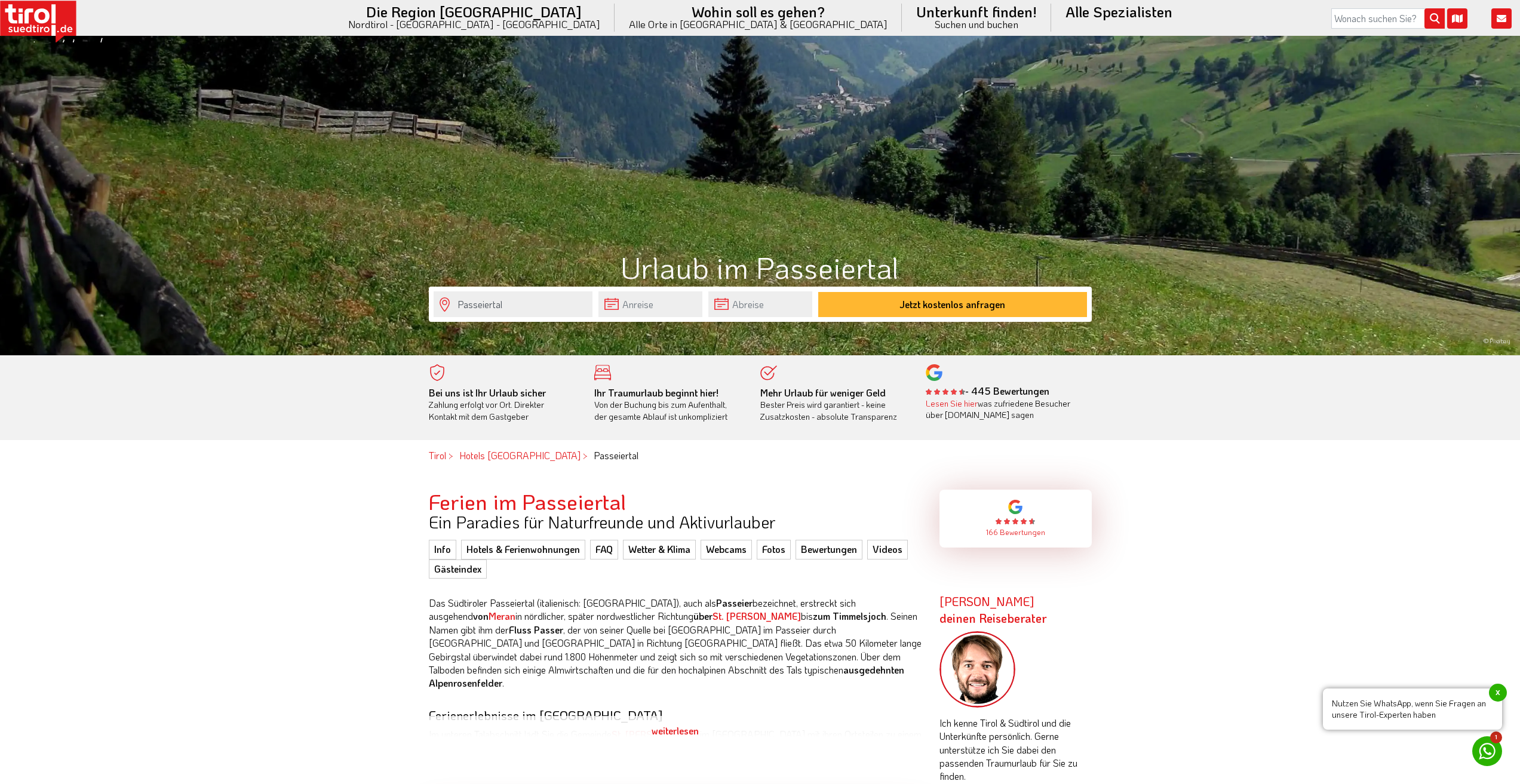
scroll to position [344, 0]
click at [615, 297] on input "text" at bounding box center [651, 304] width 104 height 26
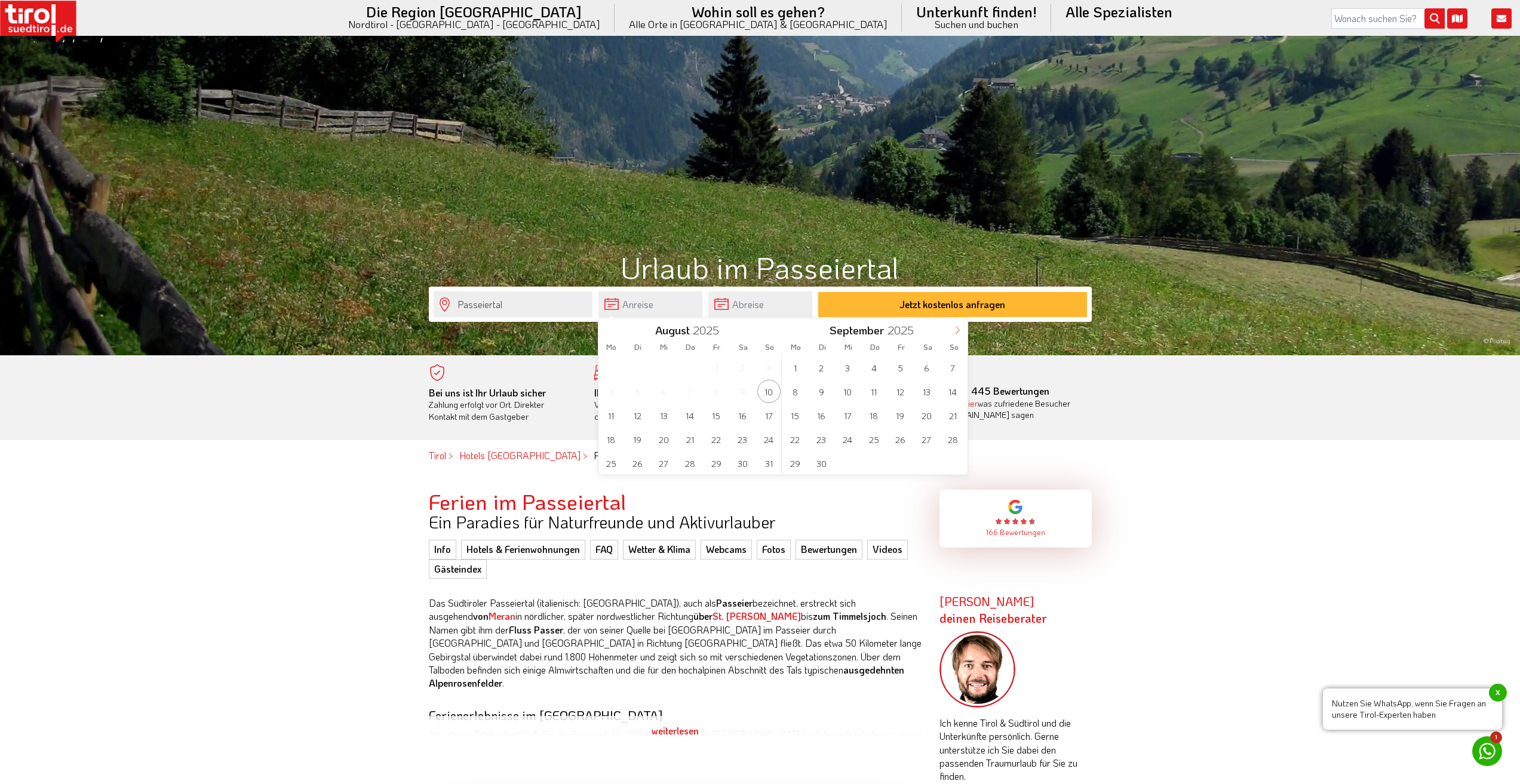
click at [957, 327] on icon at bounding box center [958, 330] width 8 height 8
type input "2026"
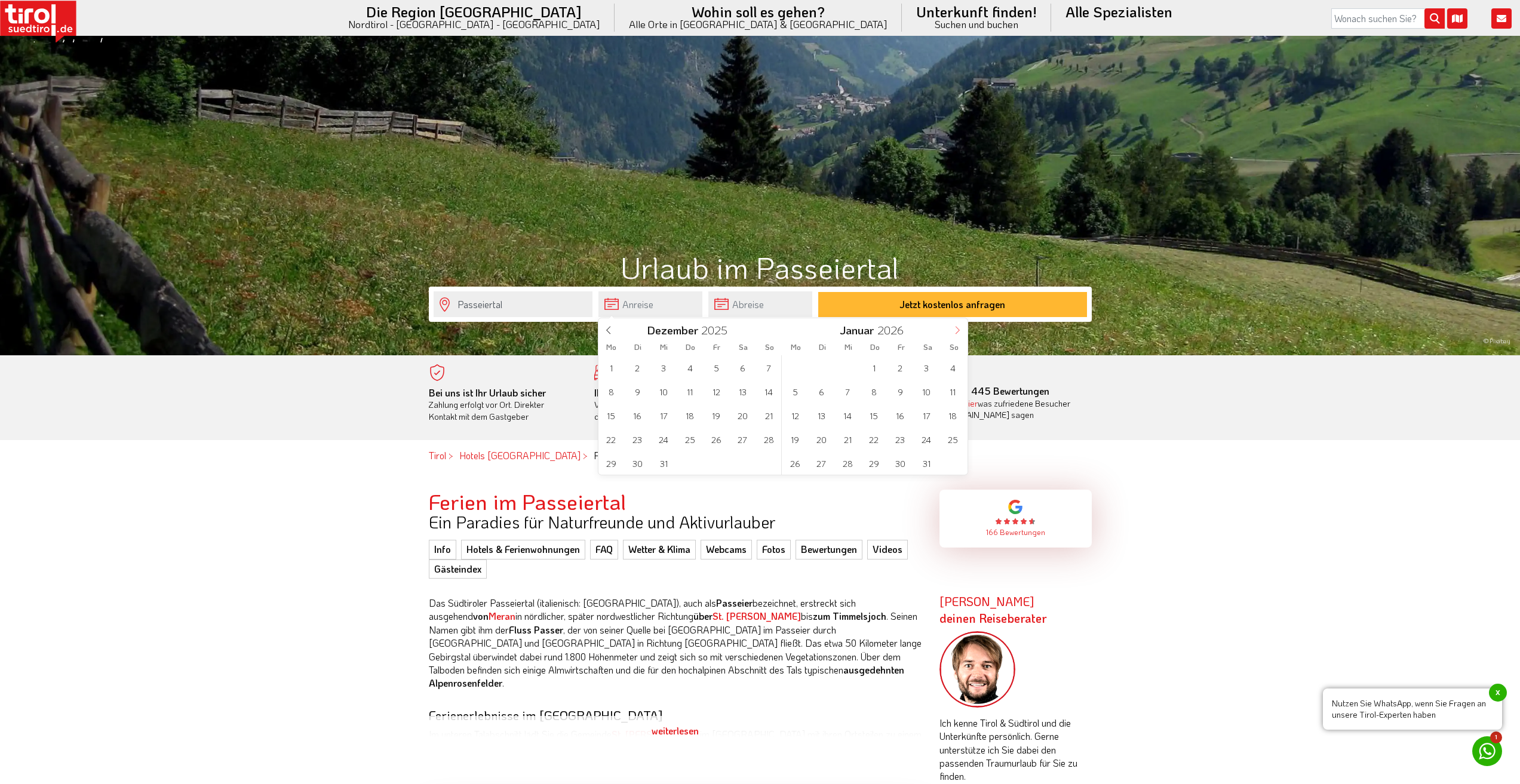
click at [957, 327] on icon at bounding box center [958, 330] width 8 height 8
type input "2026"
click at [957, 327] on icon at bounding box center [958, 330] width 8 height 8
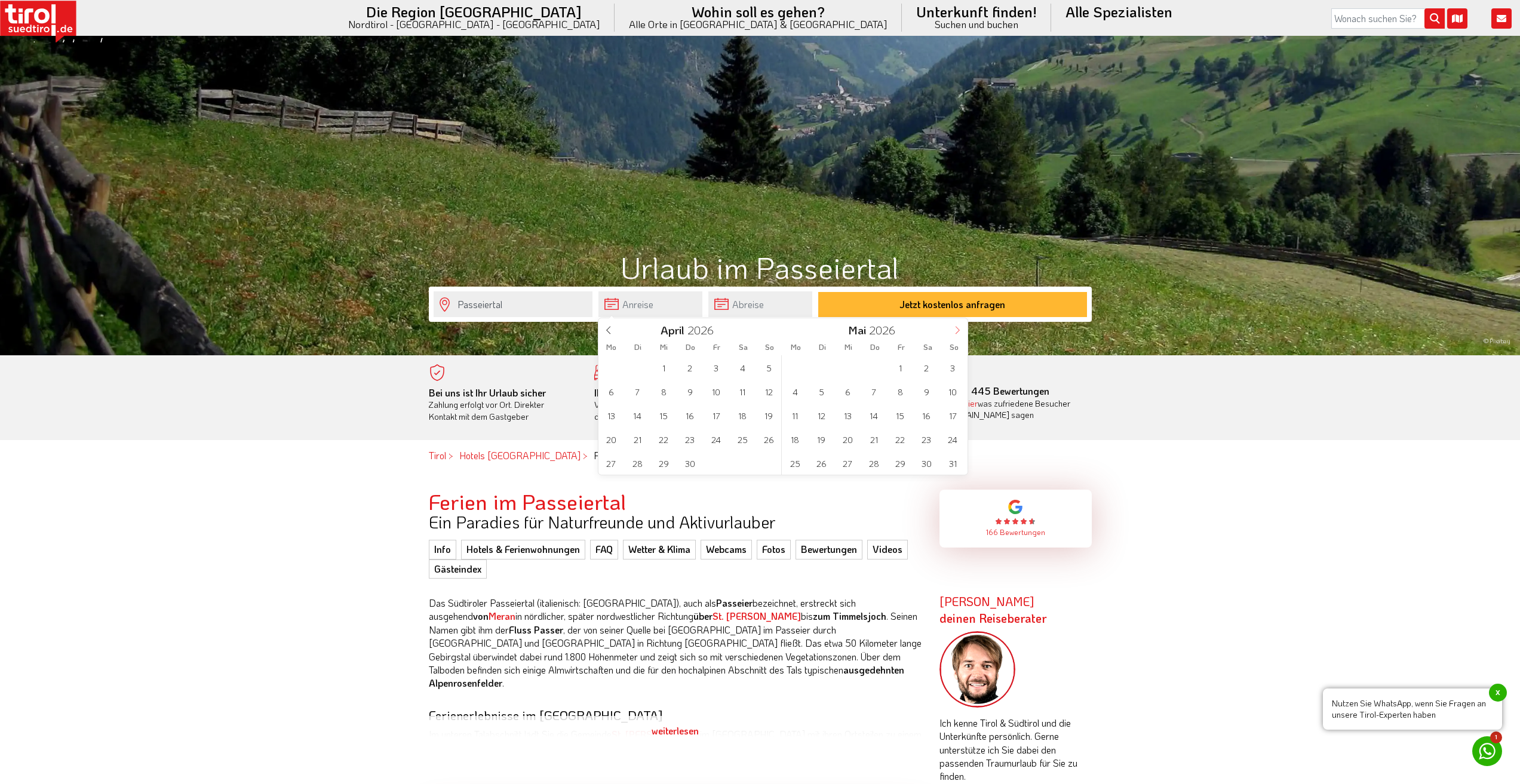
click at [957, 327] on icon at bounding box center [958, 330] width 8 height 8
click at [927, 393] on span "13" at bounding box center [926, 391] width 23 height 23
click at [741, 415] on span "20" at bounding box center [743, 414] width 23 height 23
type input "[DATE]"
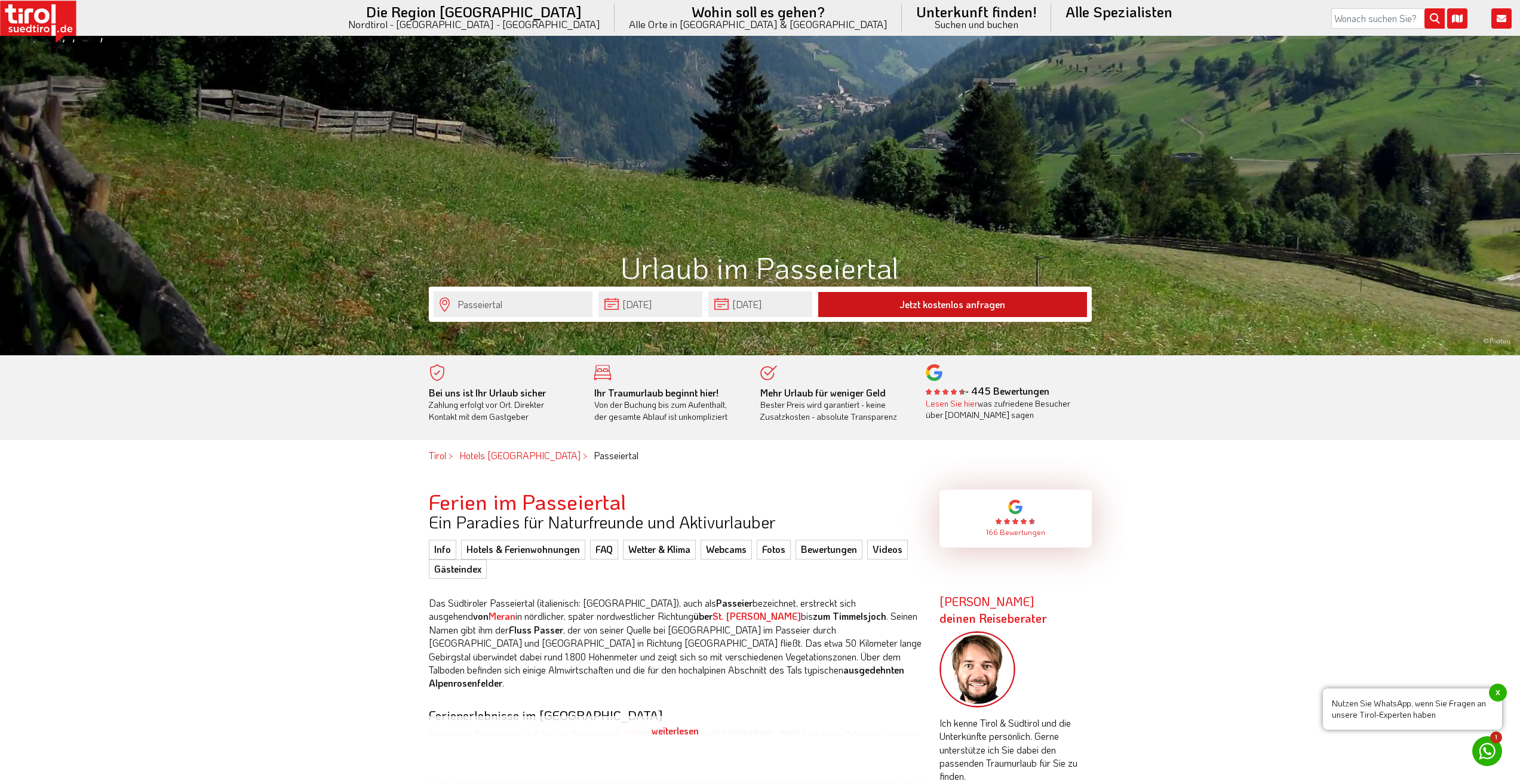
click at [927, 303] on button "Jetzt kostenlos anfragen" at bounding box center [952, 304] width 269 height 25
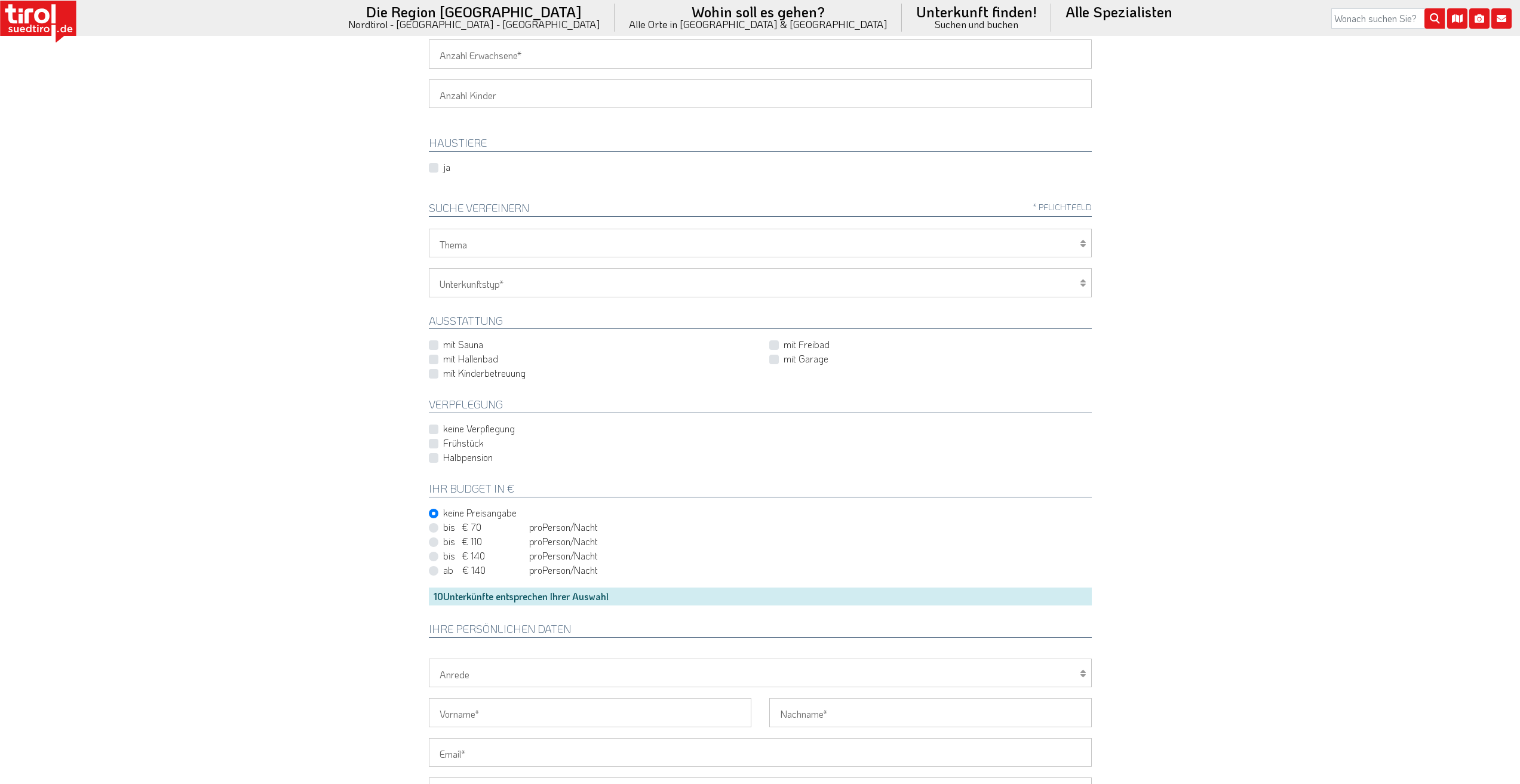
scroll to position [119, 0]
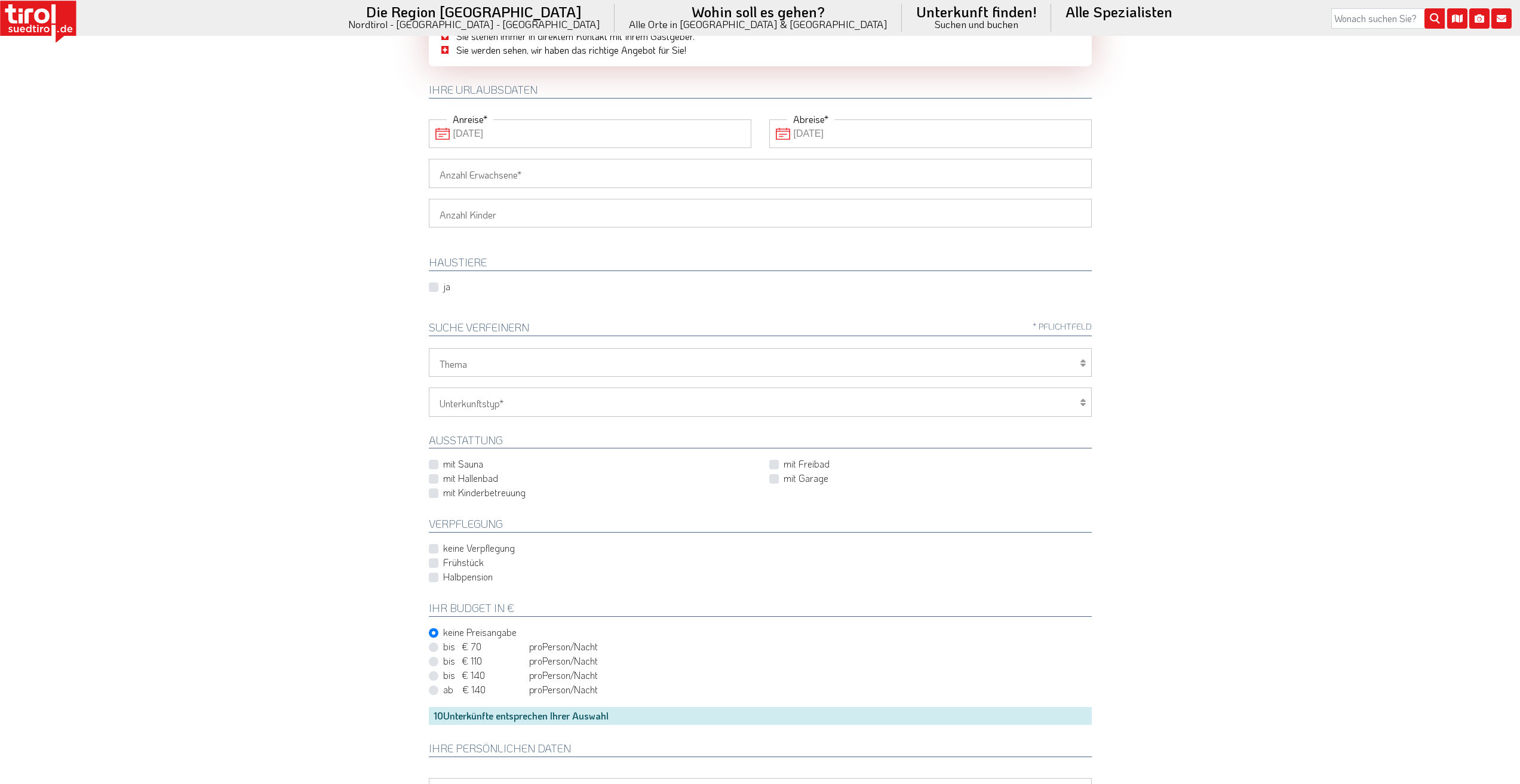
click at [538, 181] on input "Anzahl Erwachsene" at bounding box center [760, 173] width 663 height 29
type input "2"
click at [1084, 366] on icon at bounding box center [1082, 363] width 6 height 10
click at [500, 364] on select "Wellness Mountainbiken/Radfahren Familie Wandern Sport Skifahren Motorrad Golf" at bounding box center [760, 362] width 663 height 29
select select "7398"
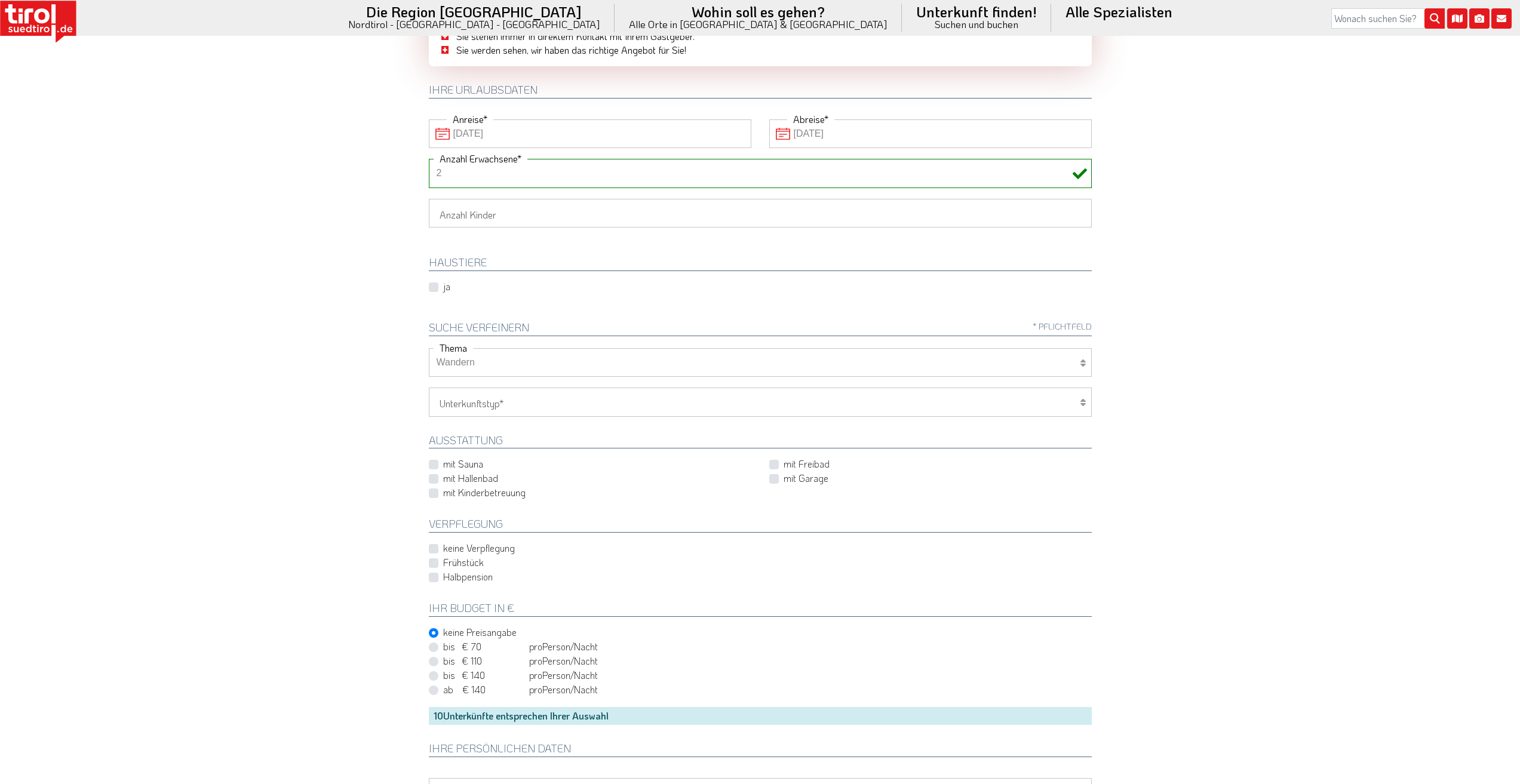
click at [429, 348] on select "Wellness Mountainbiken/Radfahren Familie Wandern Sport Skifahren Motorrad Golf" at bounding box center [760, 362] width 663 height 29
click at [498, 403] on select "Hotel 1-3 Sterne Hotel 4-5 Sterne Ferienwohnung Chalet/Ferienhaus Bauernhöfe" at bounding box center [760, 402] width 663 height 29
select select "2"
click at [429, 387] on select "Hotel 1-3 Sterne Hotel 4-5 Sterne Ferienwohnung Chalet/Ferienhaus Bauernhöfe" at bounding box center [760, 402] width 663 height 29
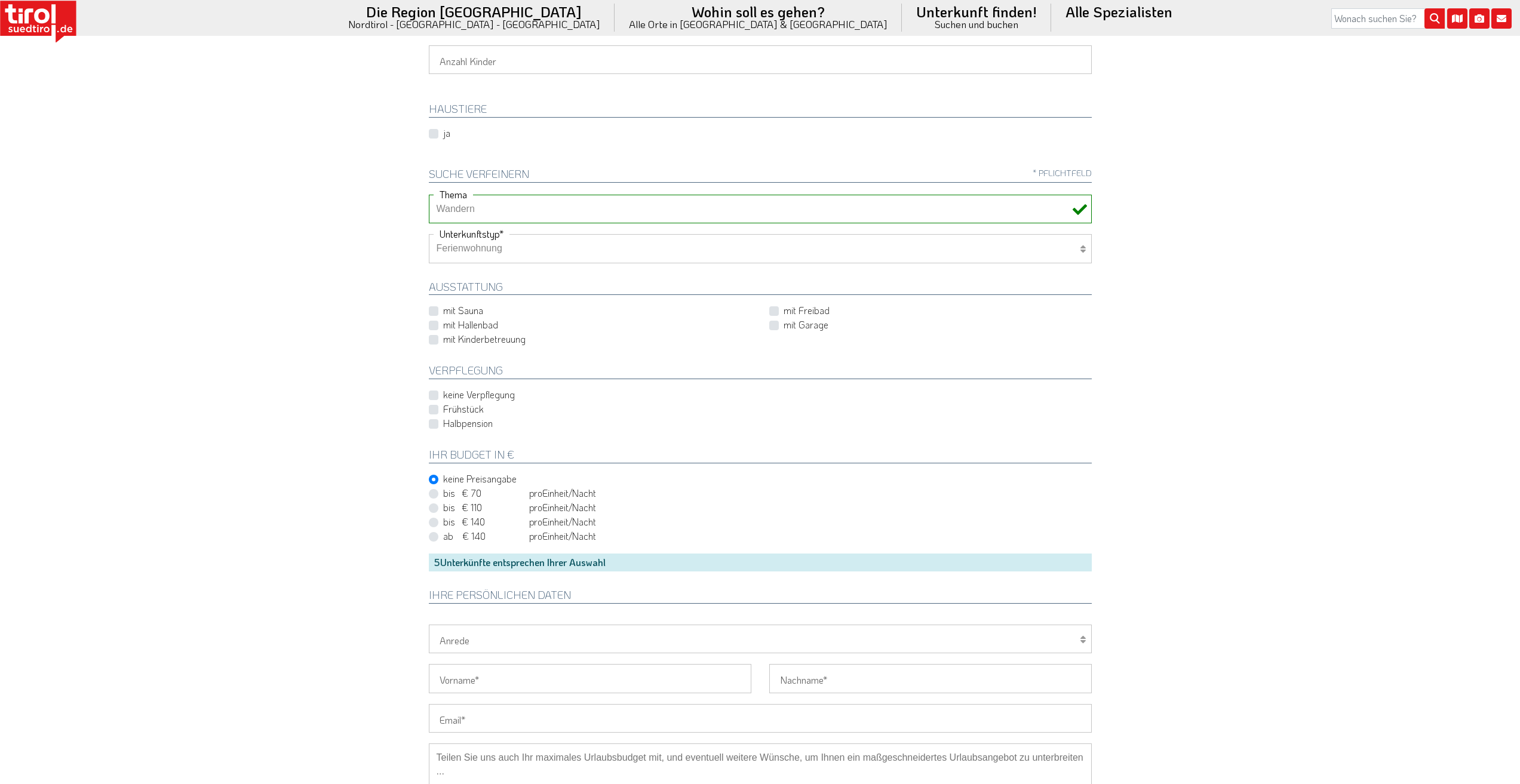
scroll to position [298, 0]
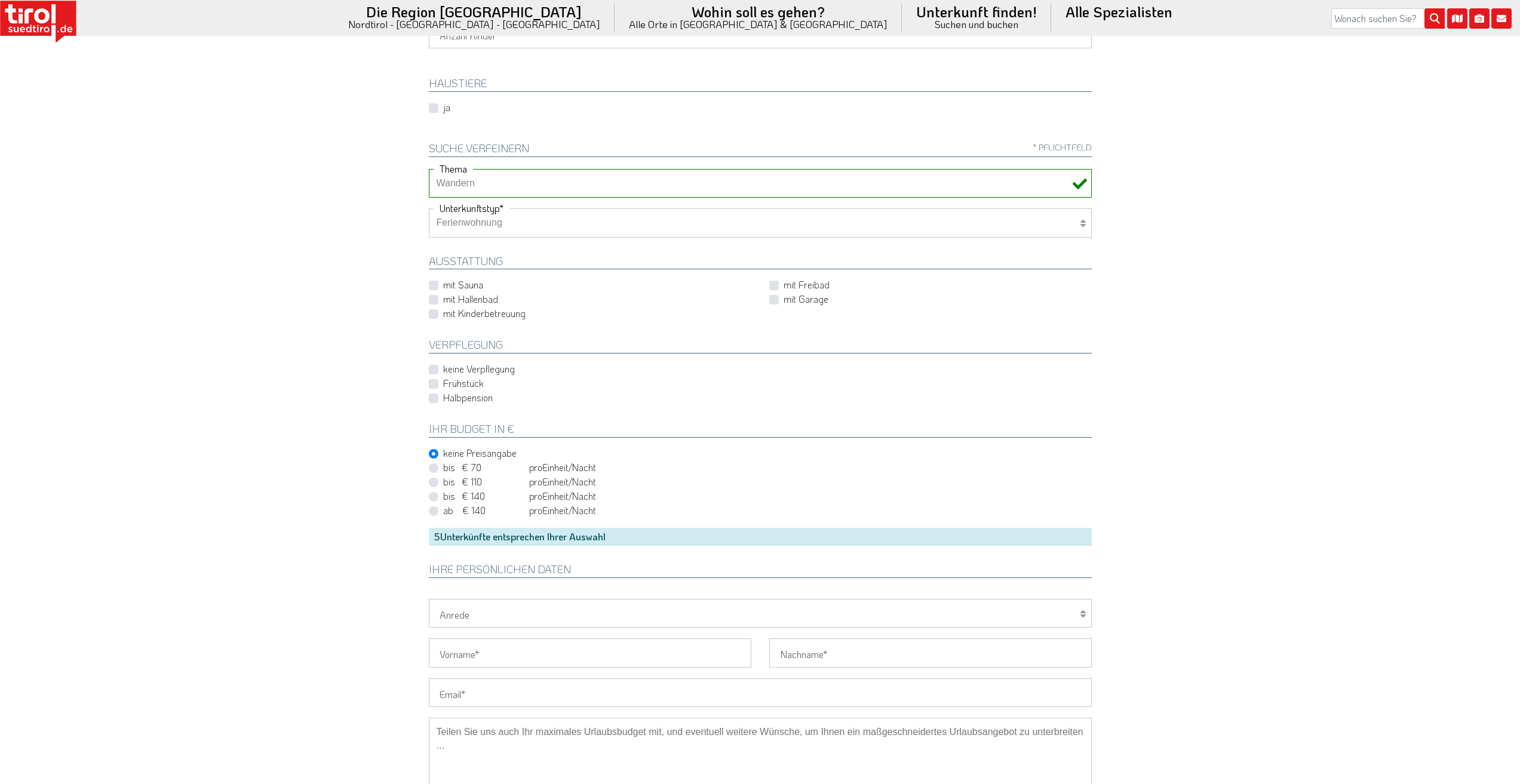
click at [444, 369] on label "keine Verpflegung" at bounding box center [479, 369] width 71 height 13
click at [436, 369] on input "keine Verpflegung" at bounding box center [593, 370] width 322 height 8
checkbox input "true"
click at [444, 495] on label "bis € 140 bis CHF 131 pro Person Einheit /Nacht" at bounding box center [520, 496] width 153 height 13
click at [434, 495] on input "bis € 140 bis CHF 131 pro Person Einheit /Nacht" at bounding box center [763, 496] width 663 height 8
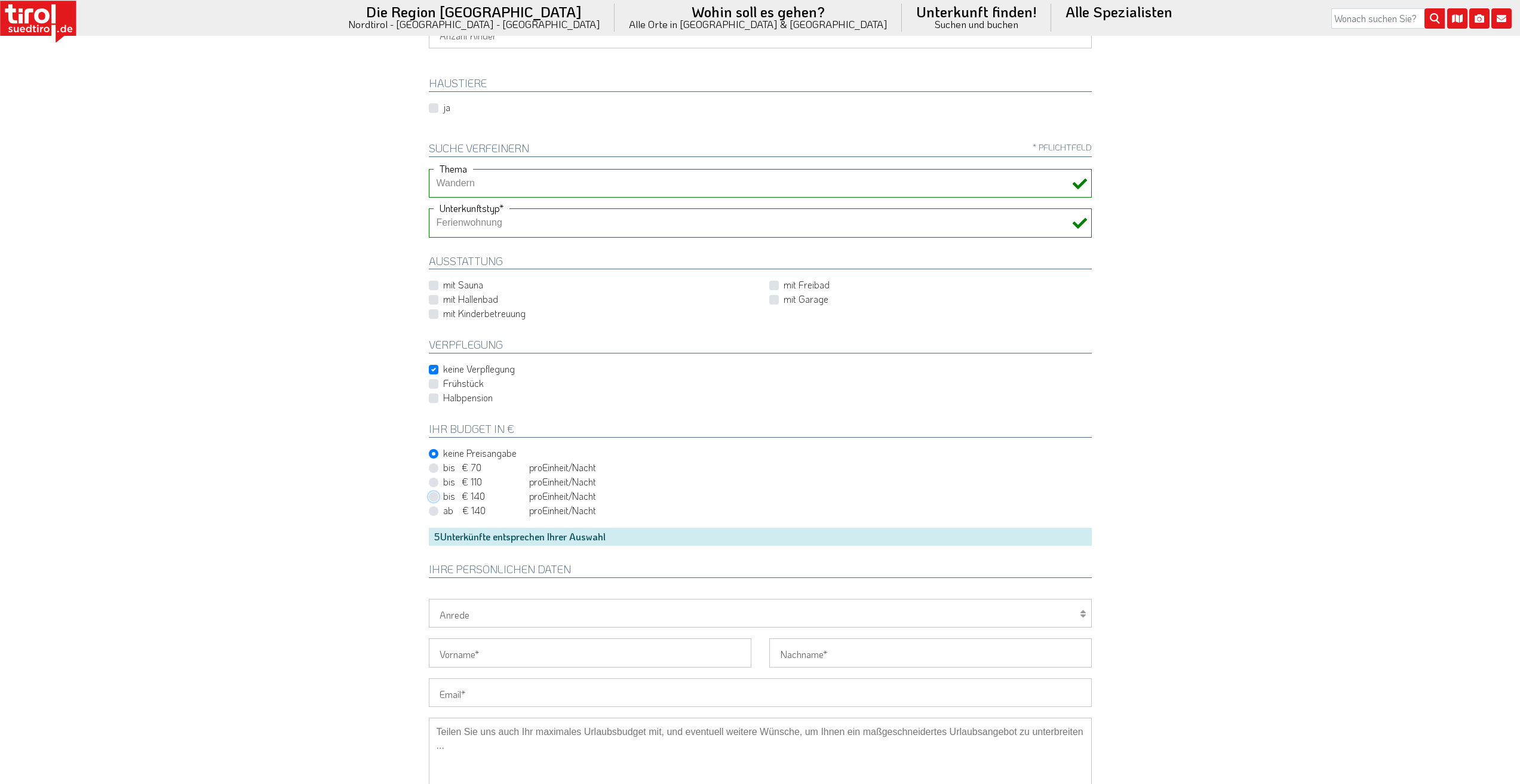
radio input "true"
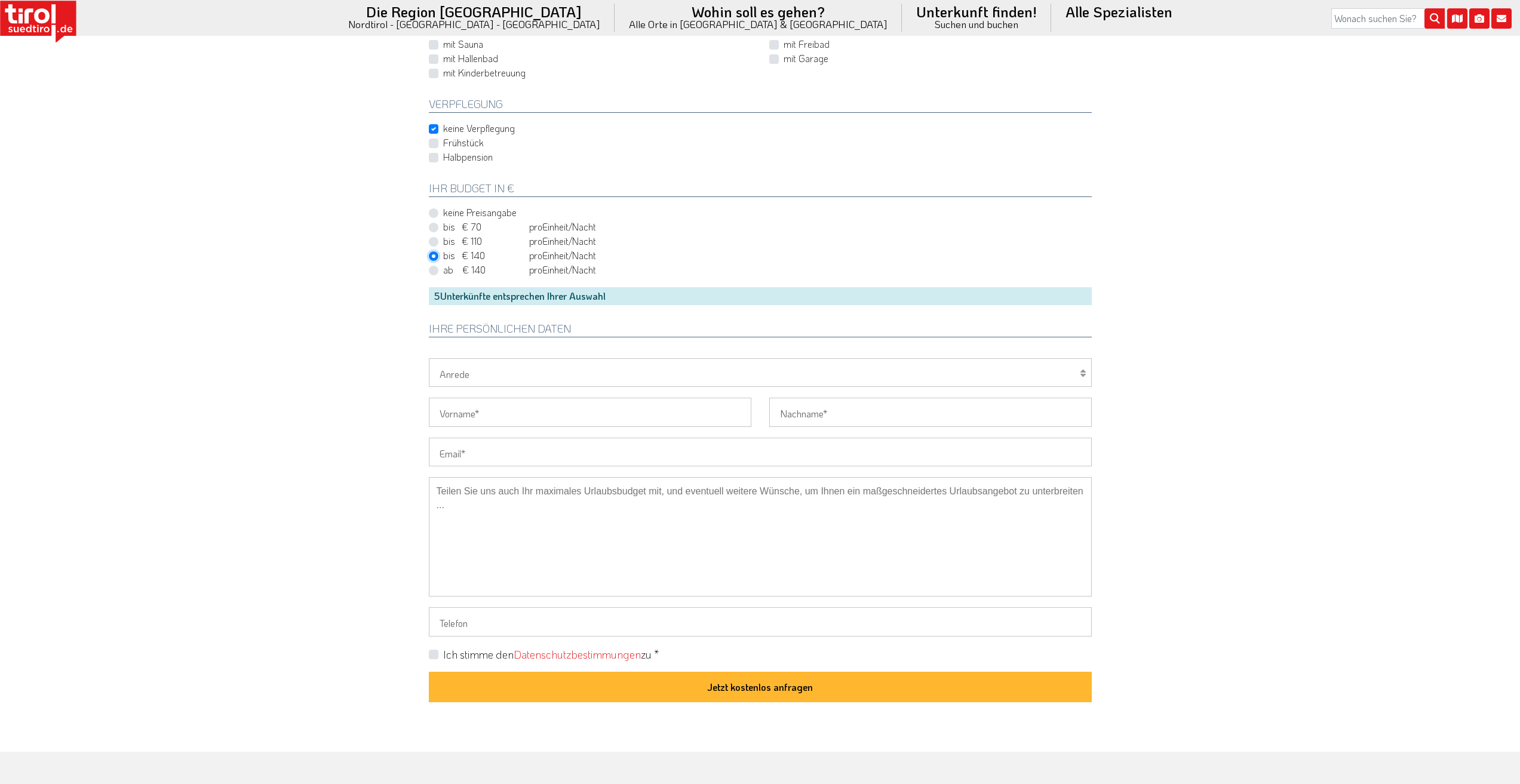
scroll to position [537, 0]
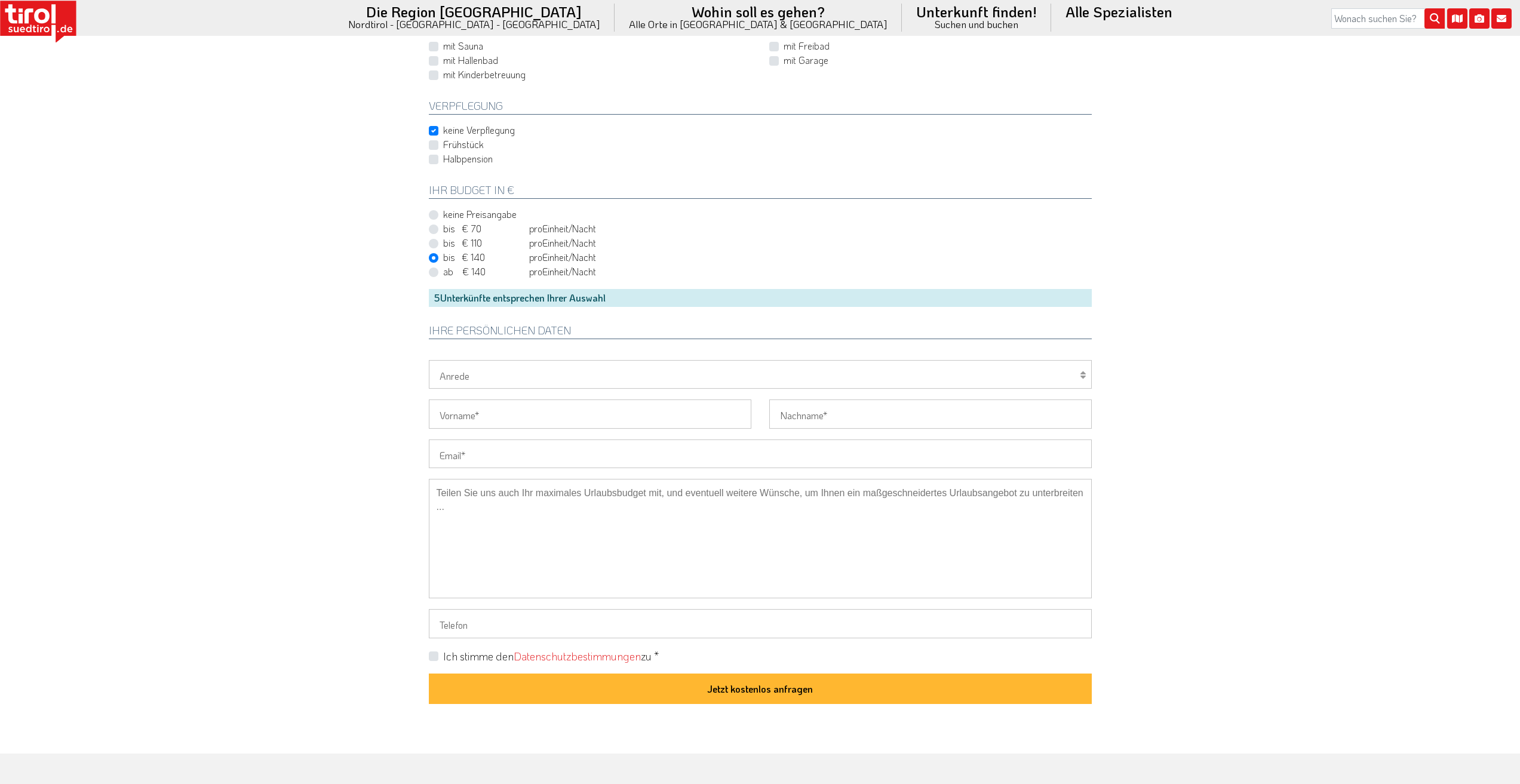
click at [492, 376] on select "Herr Frau Familie" at bounding box center [760, 374] width 663 height 29
select select "Herr"
click at [429, 360] on select "Herr Frau Familie" at bounding box center [760, 374] width 663 height 29
click at [484, 413] on input "Vorname" at bounding box center [590, 414] width 322 height 29
type input "Sven"
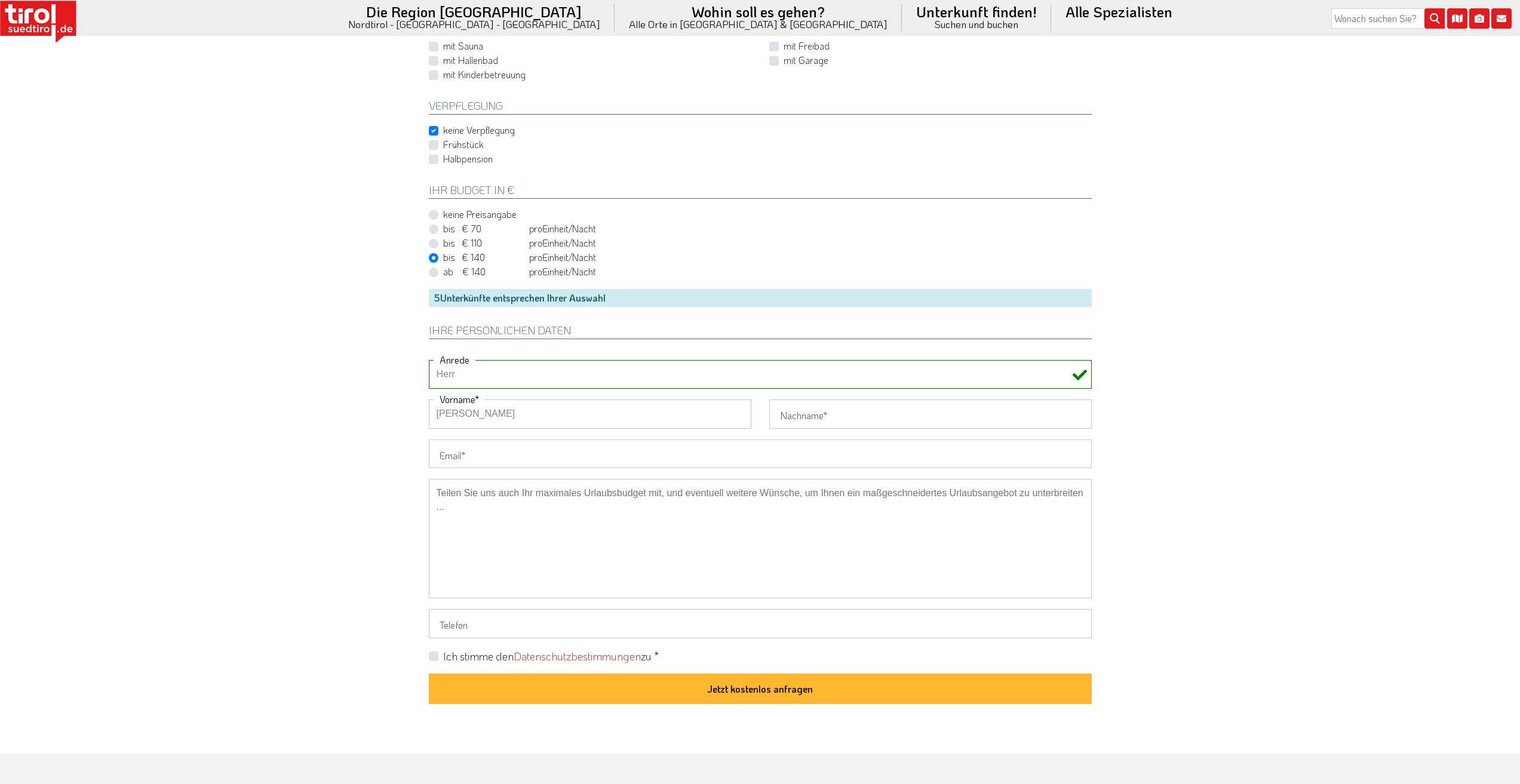
type input "Dabelstein"
type input "sven.dabelstein@yahoo.de"
type input "01724143824"
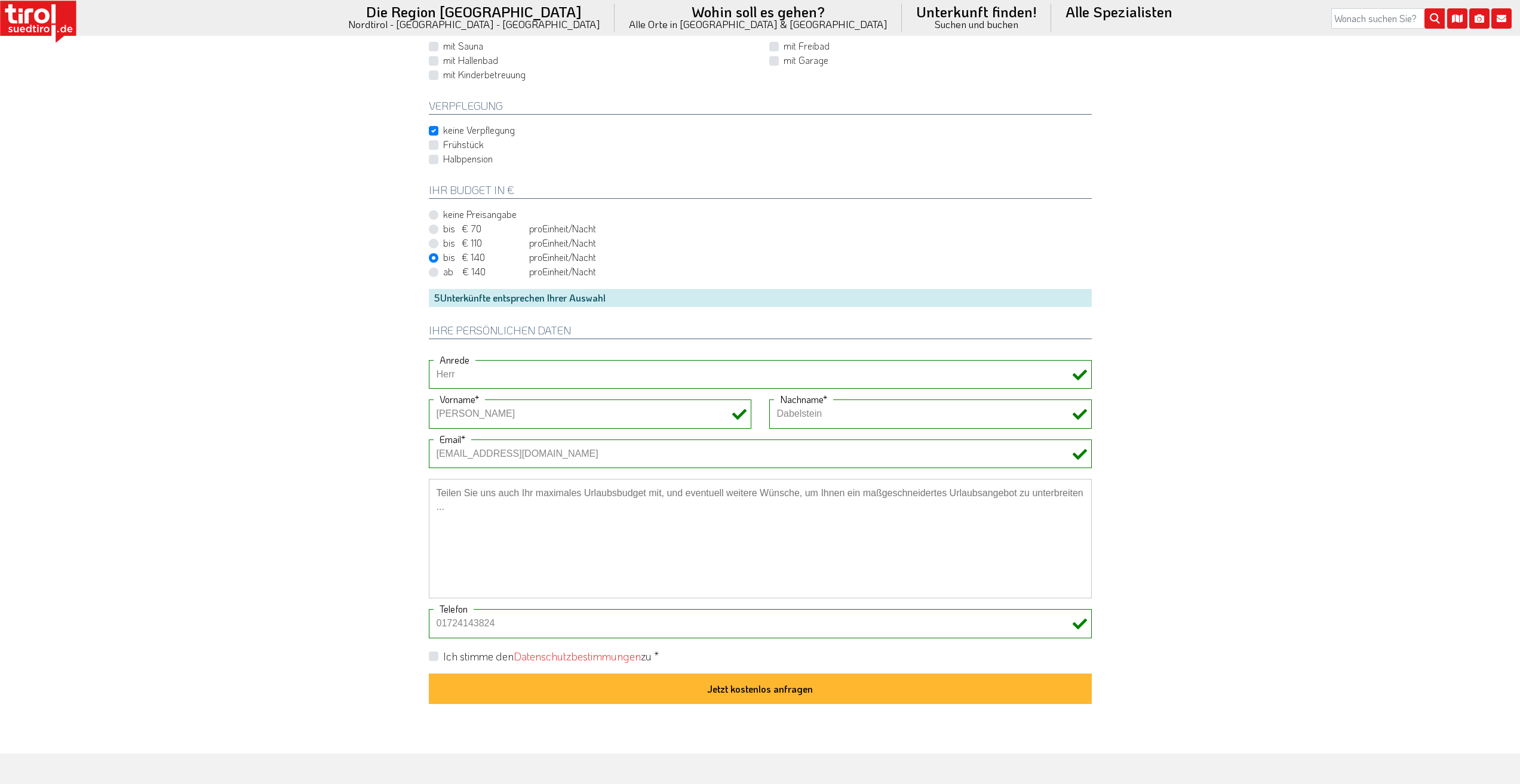
click at [444, 657] on label "Ich stimme den Datenschutzbestimmungen zu *" at bounding box center [551, 657] width 216 height 15
click at [436, 657] on input "Ich stimme den Datenschutzbestimmungen zu *" at bounding box center [763, 655] width 663 height 8
checkbox input "true"
click at [582, 496] on textarea at bounding box center [760, 538] width 663 height 119
click at [602, 492] on textarea "Unser maximales Budget liegt bei 1000Euro" at bounding box center [760, 538] width 663 height 119
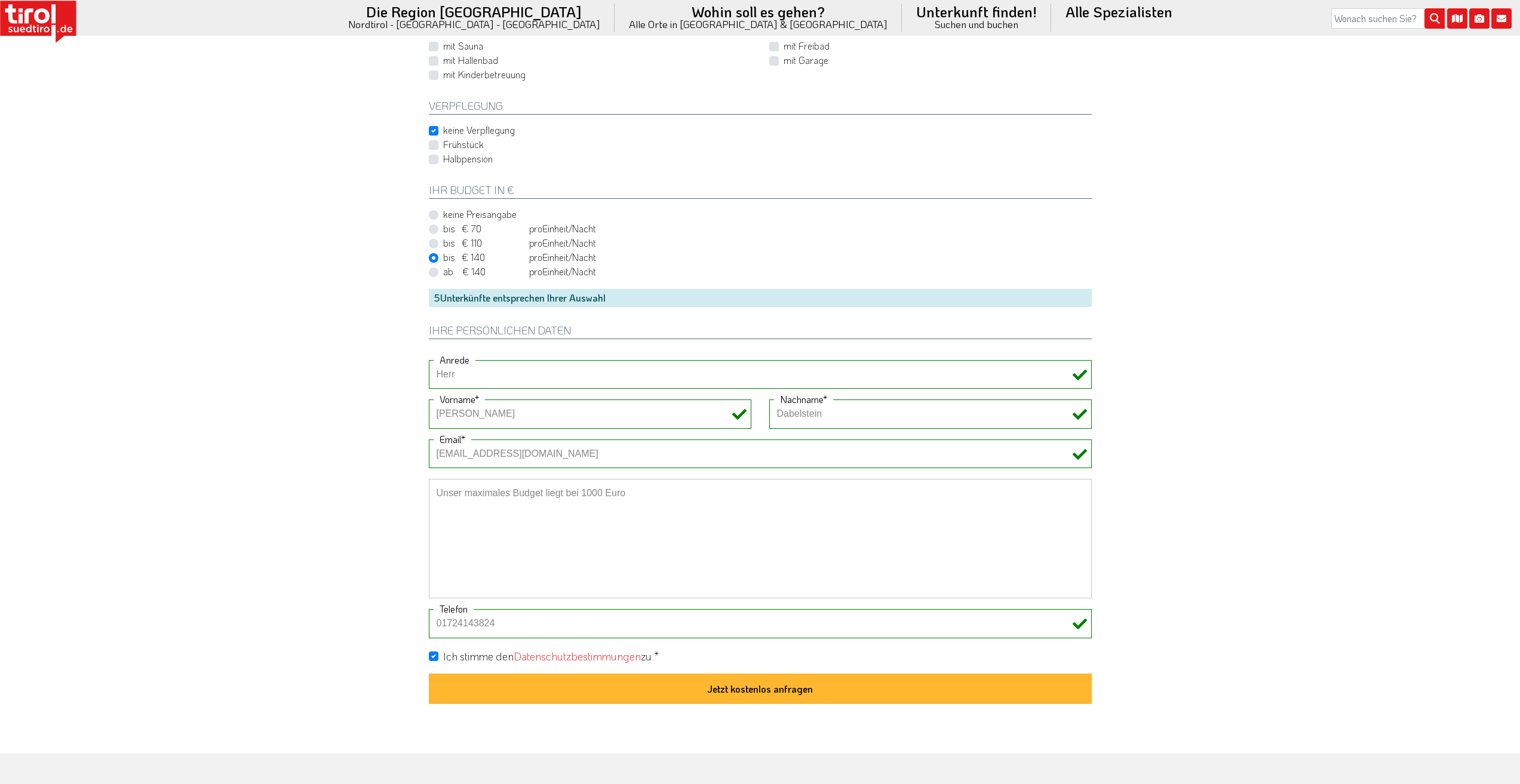
click at [631, 491] on textarea "Unser maximales Budget liegt bei 1000 Euro" at bounding box center [760, 538] width 663 height 119
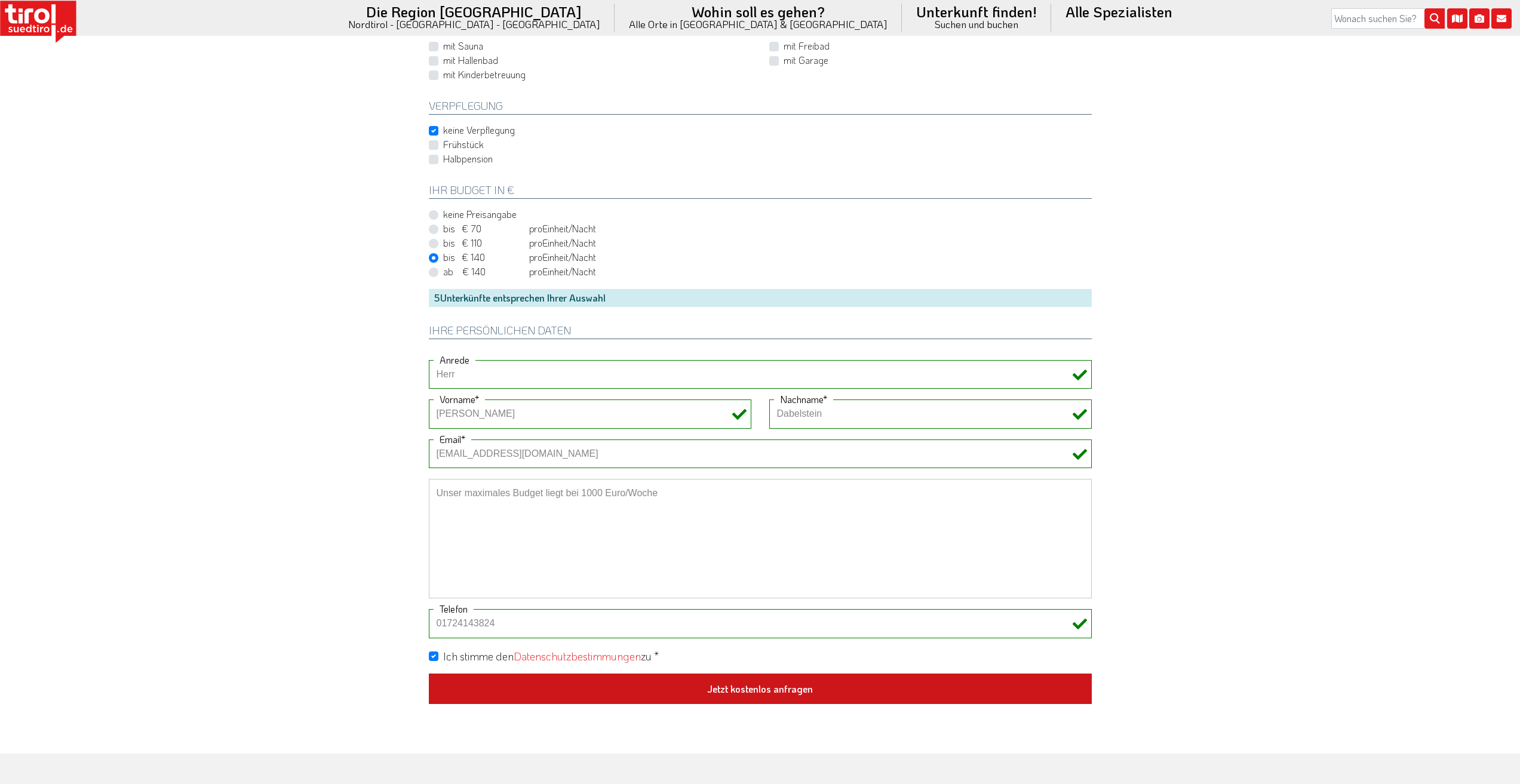
type textarea "Unser maximales Budget liegt bei 1000 Euro/Woche"
click at [766, 688] on button "Jetzt kostenlos anfragen" at bounding box center [760, 689] width 663 height 31
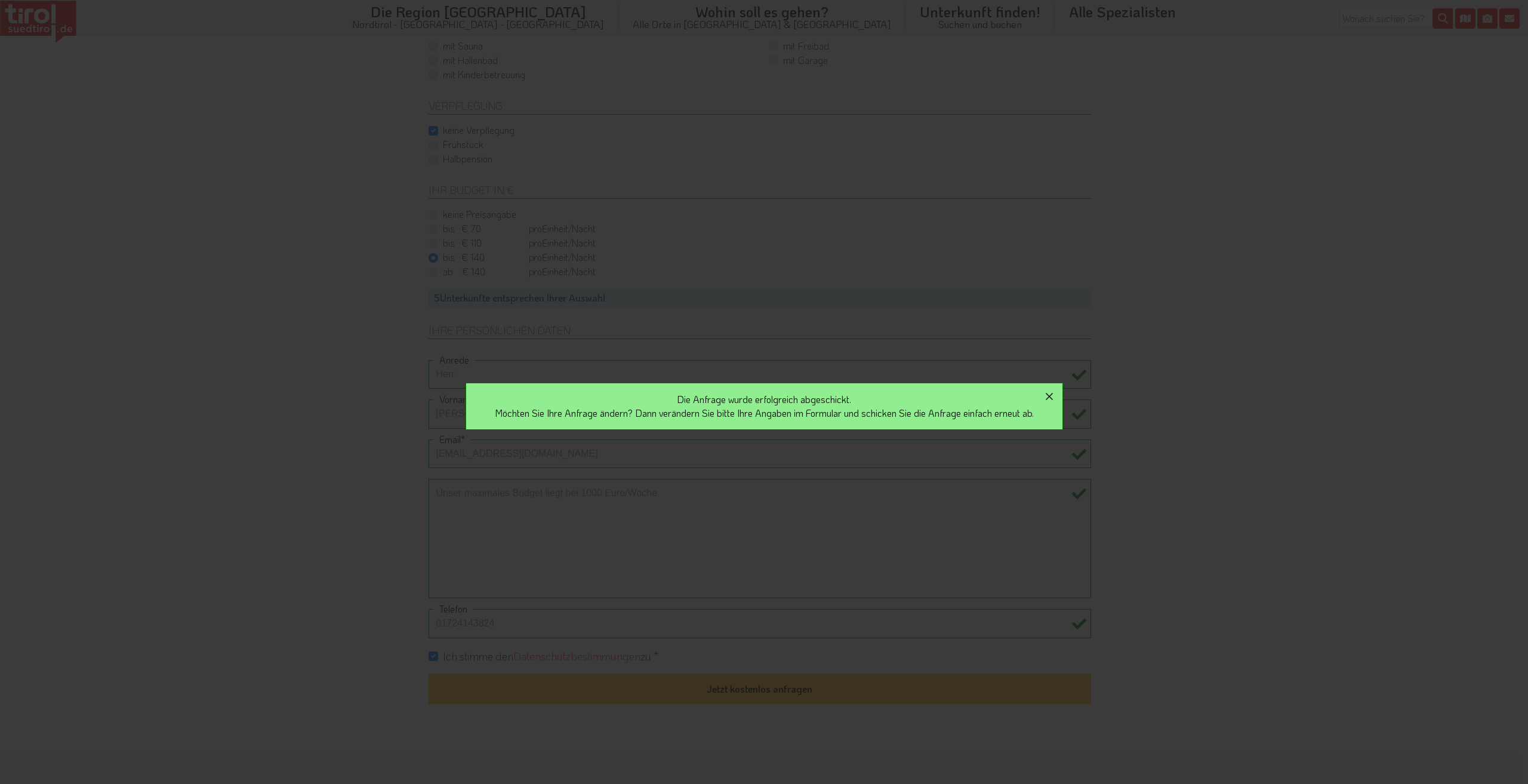
click at [1053, 396] on icon "button" at bounding box center [1049, 396] width 7 height 7
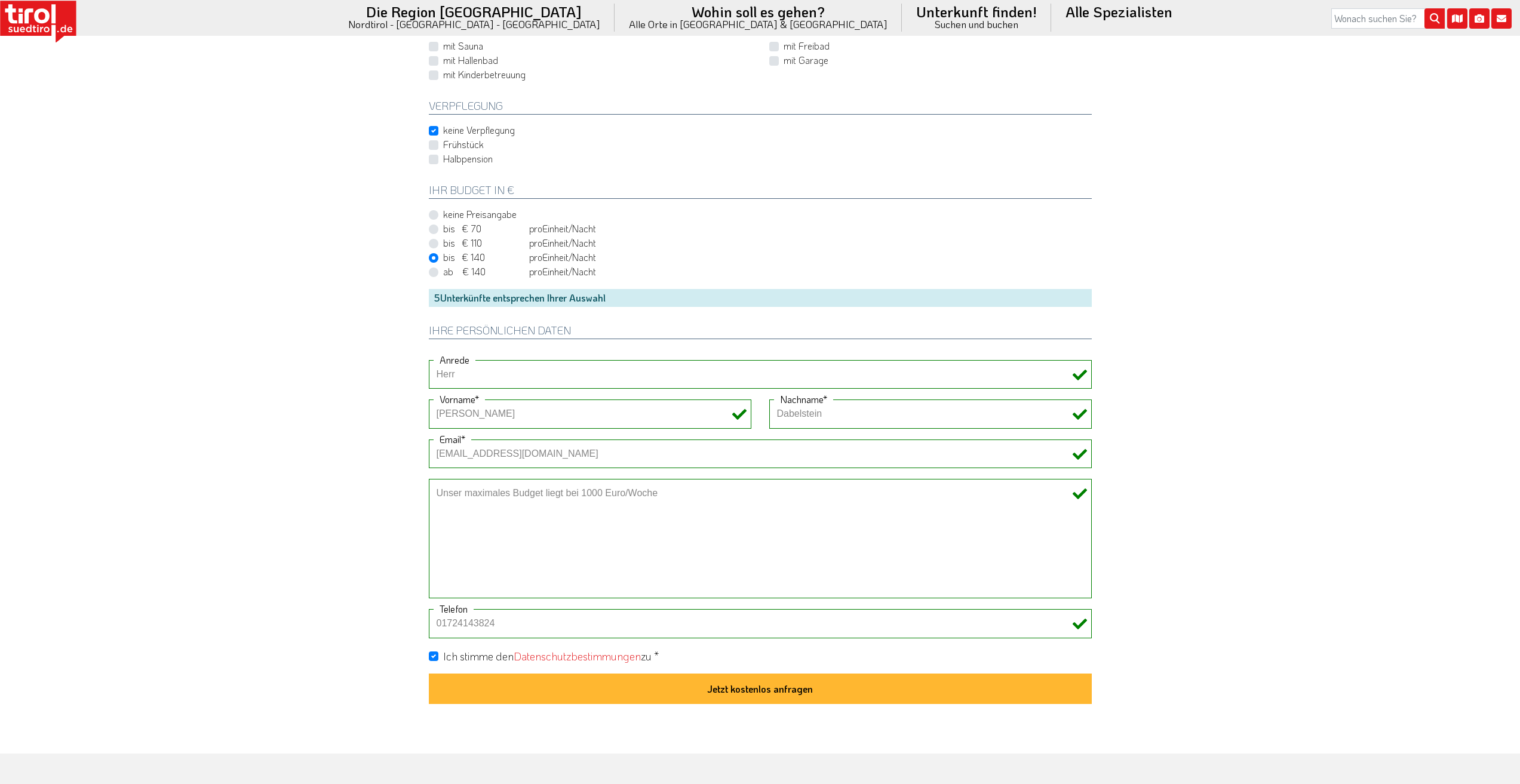
scroll to position [0, 0]
